Goal: Information Seeking & Learning: Check status

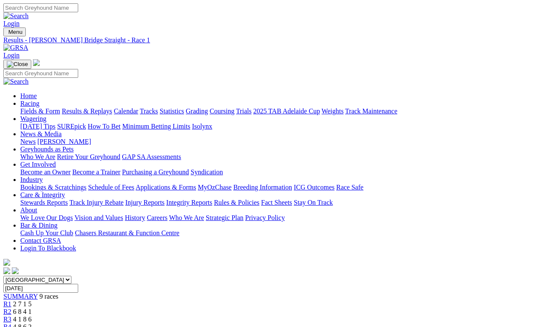
click at [46, 107] on link "Fields & Form" at bounding box center [40, 110] width 40 height 7
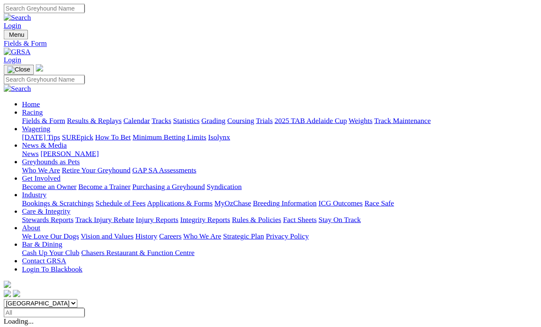
scroll to position [4, 0]
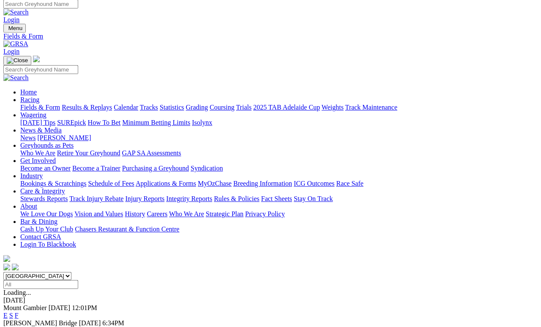
click at [19, 301] on link "F" at bounding box center [17, 330] width 4 height 7
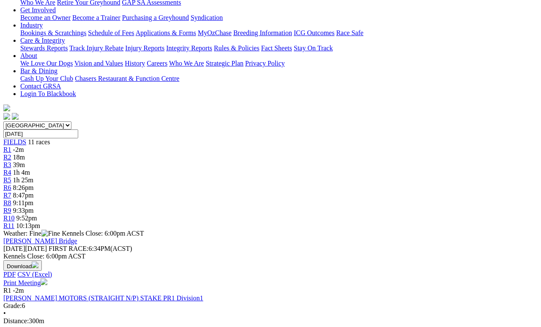
scroll to position [154, 18]
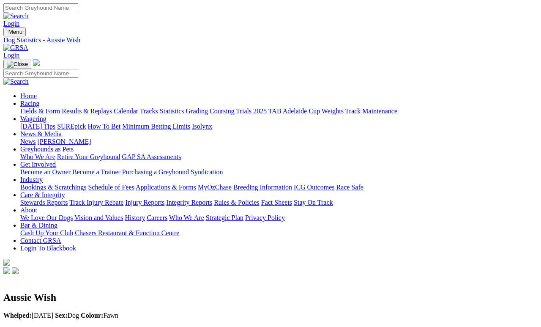
click at [112, 107] on link "Results & Replays" at bounding box center [87, 110] width 50 height 7
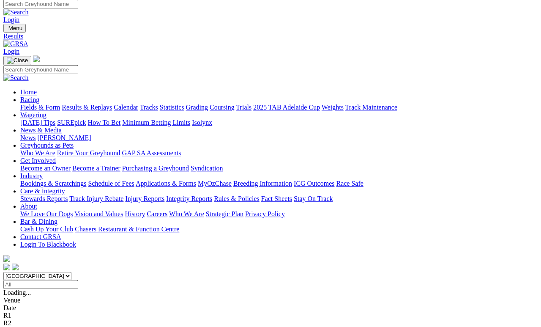
scroll to position [4, 0]
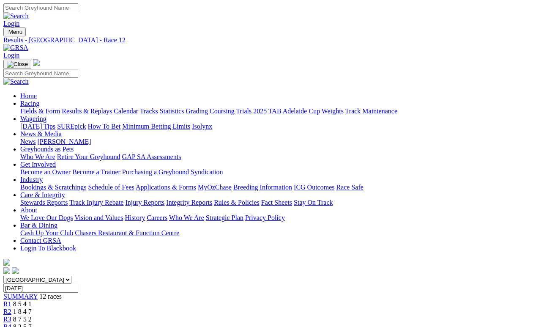
scroll to position [4, 0]
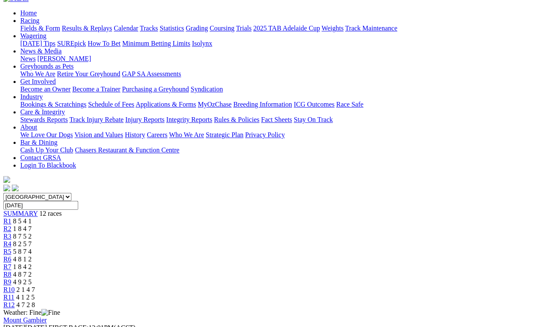
scroll to position [81, 0]
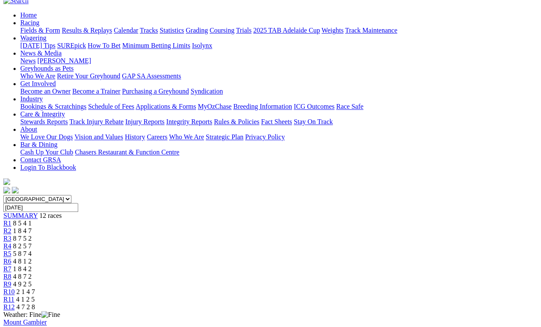
click at [35, 296] on span "4 1 2 5" at bounding box center [25, 299] width 19 height 7
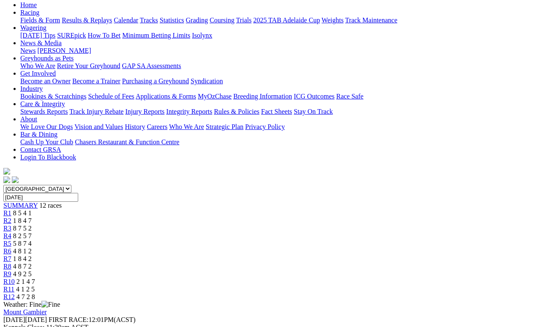
scroll to position [91, 0]
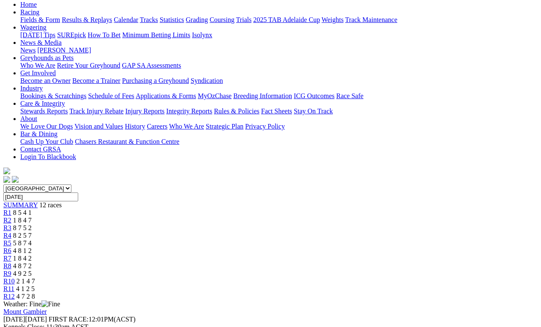
click at [15, 277] on span "R10" at bounding box center [8, 280] width 11 height 7
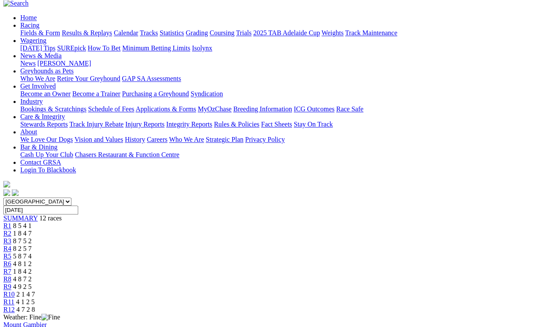
scroll to position [78, 0]
click at [11, 283] on link "R9" at bounding box center [7, 286] width 8 height 7
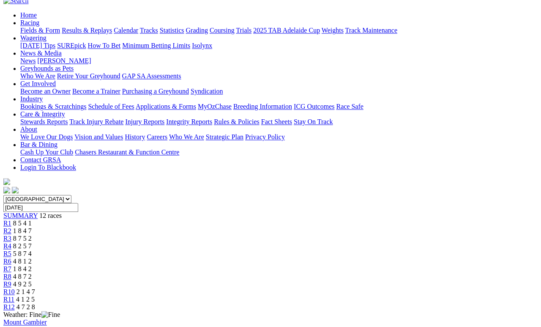
scroll to position [79, 0]
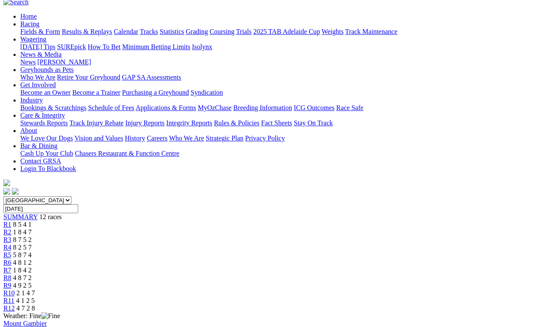
click at [11, 274] on span "R8" at bounding box center [7, 277] width 8 height 7
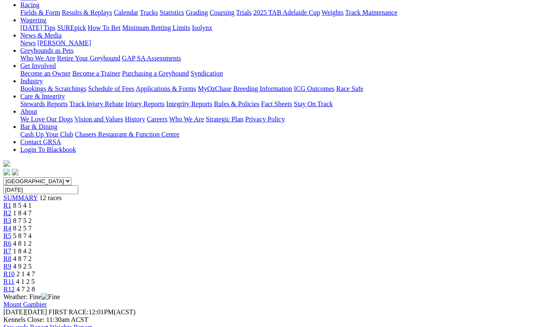
scroll to position [96, 0]
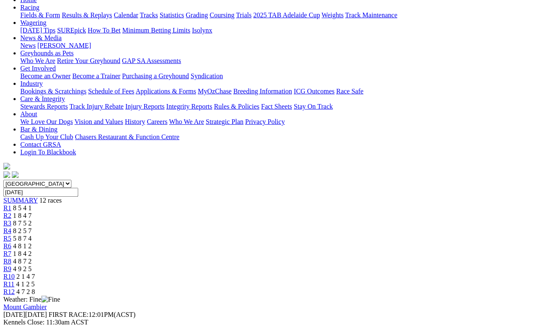
click at [11, 250] on link "R7" at bounding box center [7, 253] width 8 height 7
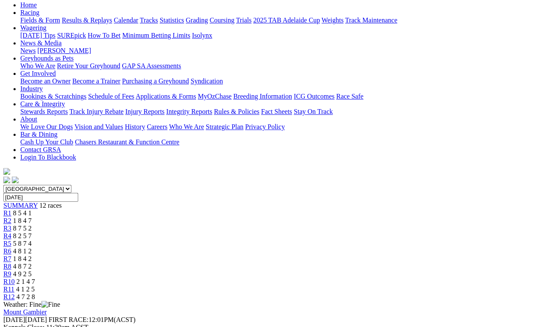
scroll to position [90, 0]
click at [11, 248] on link "R6" at bounding box center [7, 251] width 8 height 7
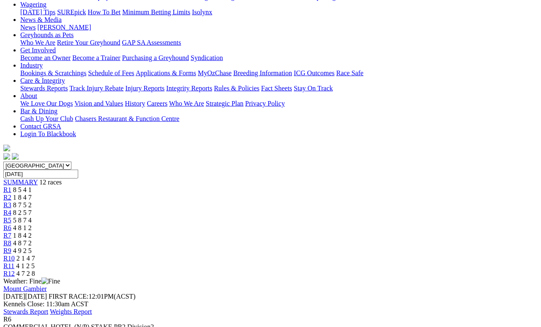
scroll to position [120, 0]
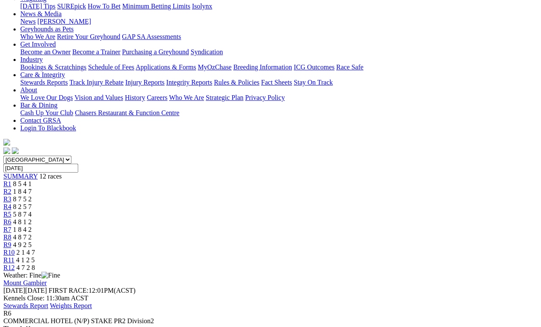
click at [11, 211] on link "R5" at bounding box center [7, 214] width 8 height 7
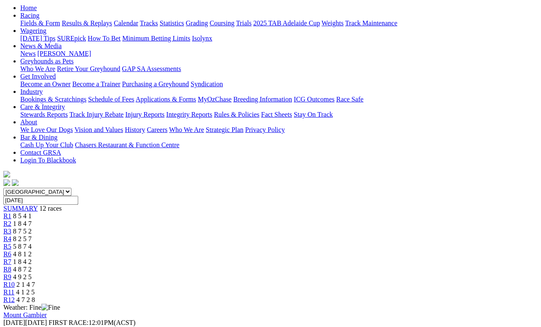
scroll to position [85, 0]
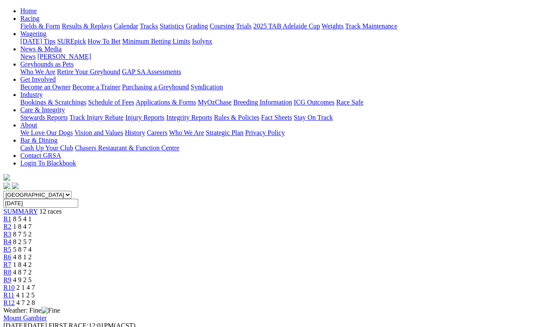
click at [11, 238] on span "R4" at bounding box center [7, 241] width 8 height 7
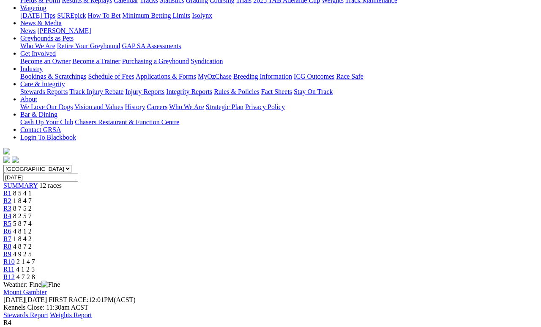
scroll to position [102, 0]
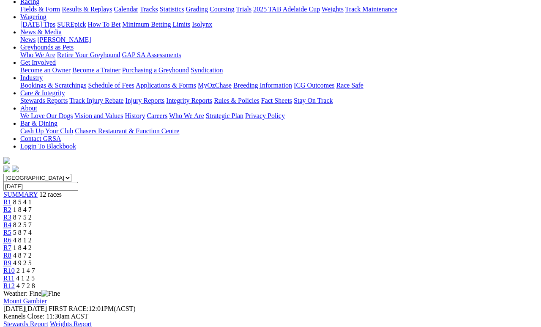
click at [11, 214] on span "R3" at bounding box center [7, 217] width 8 height 7
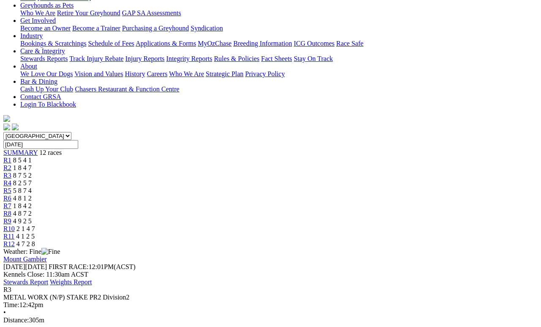
scroll to position [174, 0]
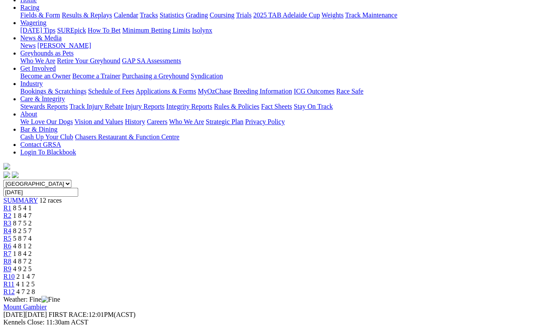
scroll to position [88, 0]
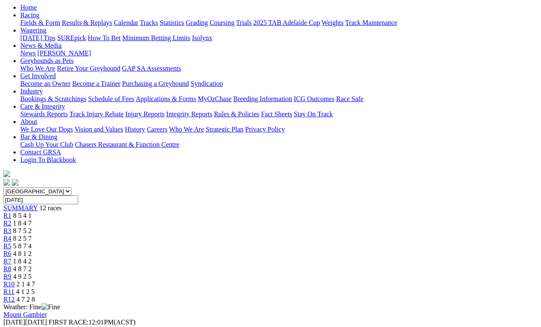
click at [11, 219] on link "R2" at bounding box center [7, 222] width 8 height 7
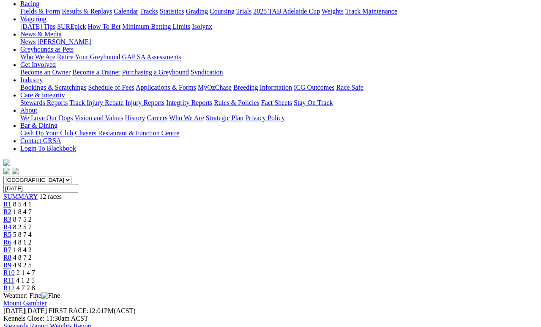
scroll to position [99, 0]
click at [11, 201] on link "R1" at bounding box center [7, 204] width 8 height 7
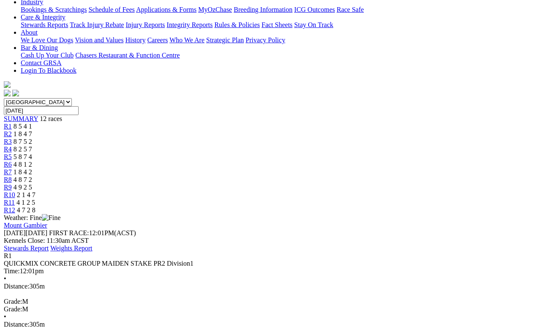
scroll to position [192, 0]
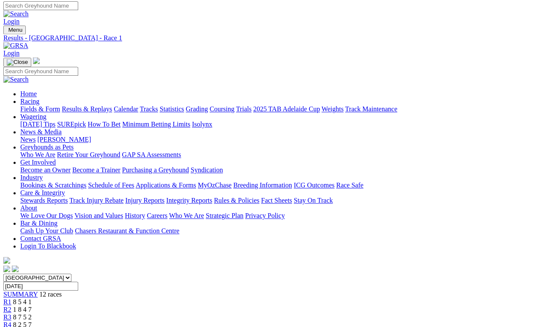
scroll to position [0, 0]
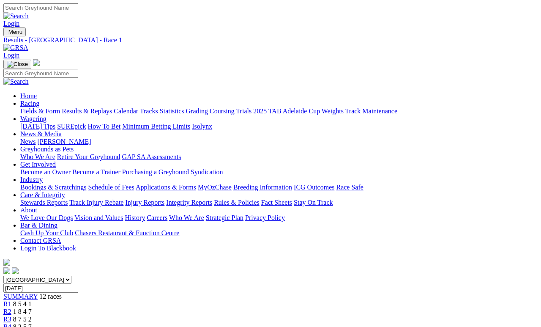
click at [105, 107] on link "Results & Replays" at bounding box center [87, 110] width 50 height 7
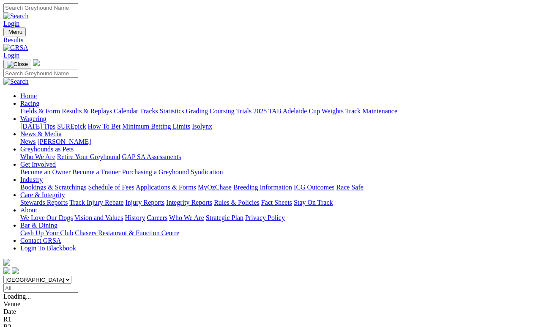
scroll to position [4, 0]
